Goal: Contribute content

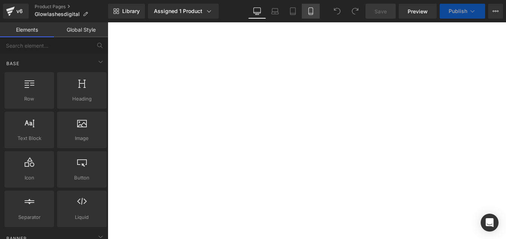
click at [309, 11] on icon at bounding box center [311, 11] width 4 height 7
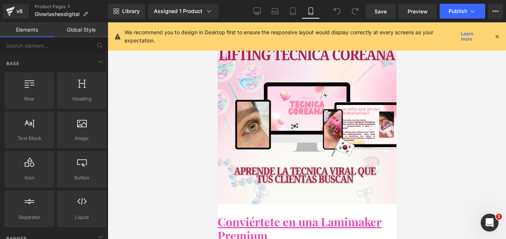
click at [496, 34] on icon at bounding box center [497, 36] width 7 height 7
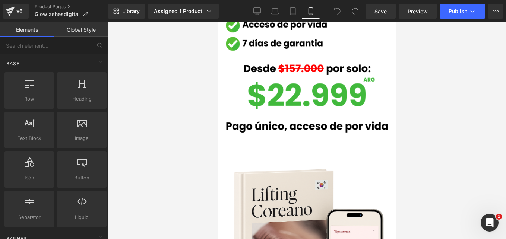
scroll to position [2014, 0]
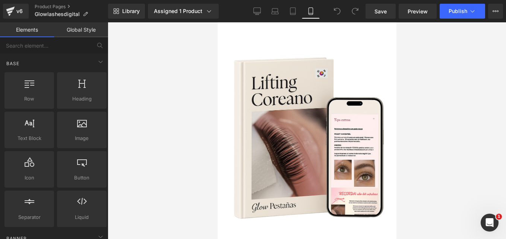
click at [217, 22] on span "Button" at bounding box center [217, 22] width 0 height 0
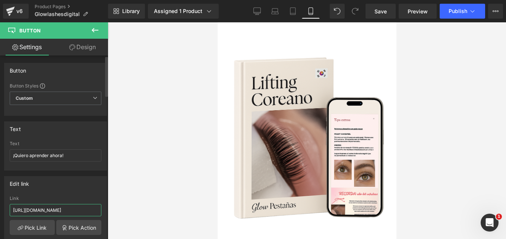
drag, startPoint x: 52, startPoint y: 211, endPoint x: 0, endPoint y: 202, distance: 52.9
click at [0, 203] on html "Button You are previewing how the will restyle your page. You can not edit Elem…" at bounding box center [253, 119] width 506 height 239
paste input "kh60qn"
type input "[URL][DOMAIN_NAME]"
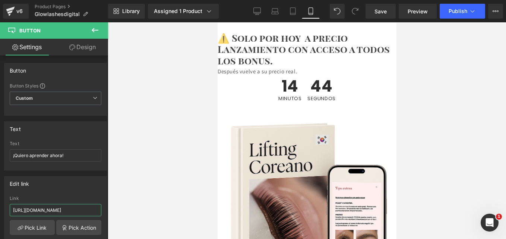
scroll to position [2648, 0]
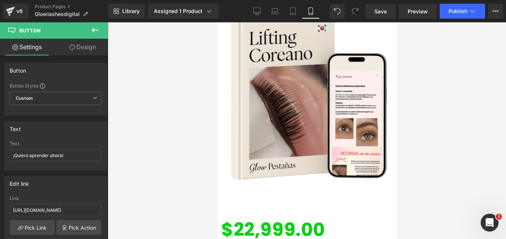
click at [217, 22] on span "Button" at bounding box center [217, 22] width 0 height 0
drag, startPoint x: 80, startPoint y: 213, endPoint x: 5, endPoint y: 179, distance: 82.6
click at [0, 180] on html "Button You are previewing how the will restyle your page. You can not edit Elem…" at bounding box center [253, 119] width 506 height 239
paste input "kh60qn"
type input "[URL][DOMAIN_NAME]"
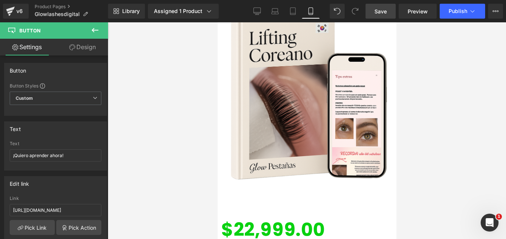
click at [382, 12] on span "Save" at bounding box center [381, 11] width 12 height 8
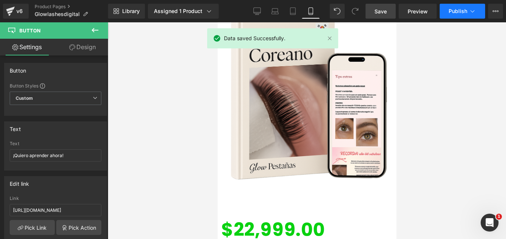
click at [468, 10] on button "Publish" at bounding box center [462, 11] width 45 height 15
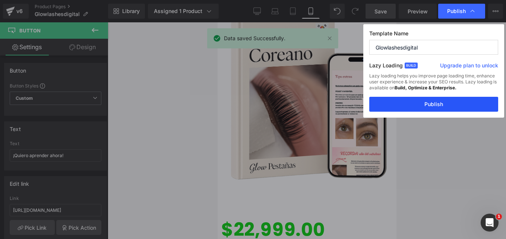
click at [459, 101] on button "Publish" at bounding box center [434, 104] width 129 height 15
